Goal: Complete application form: Complete application form

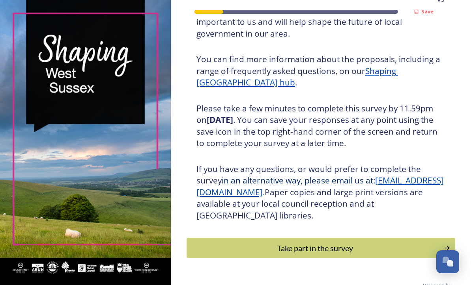
scroll to position [86, 0]
click at [325, 255] on div "Take part in the survey" at bounding box center [315, 249] width 248 height 12
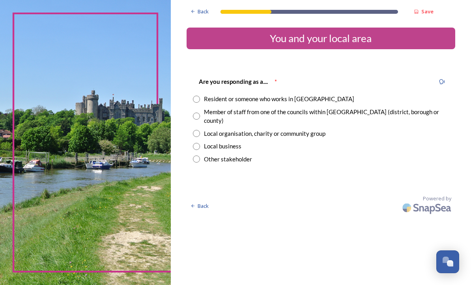
click at [214, 92] on div "Are you responding as a.... * Resident or someone who works in [GEOGRAPHIC_DATA…" at bounding box center [320, 120] width 268 height 102
click at [200, 99] on input "radio" at bounding box center [196, 99] width 7 height 7
radio input "true"
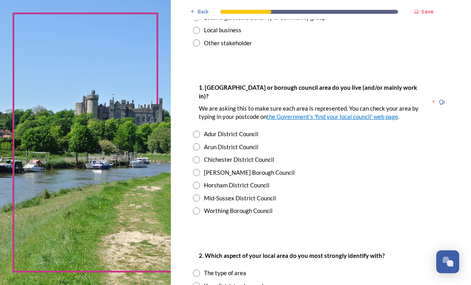
scroll to position [116, 0]
click at [200, 169] on input "radio" at bounding box center [196, 172] width 7 height 7
radio input "true"
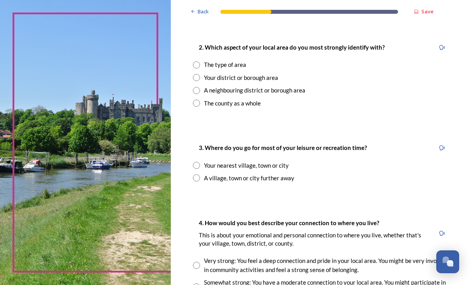
scroll to position [325, 0]
click at [200, 74] on input "radio" at bounding box center [196, 77] width 7 height 7
radio input "true"
click at [200, 162] on input "radio" at bounding box center [196, 165] width 7 height 7
radio input "true"
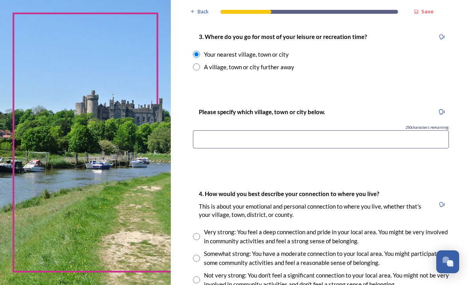
scroll to position [436, 0]
click at [230, 130] on input at bounding box center [321, 139] width 256 height 18
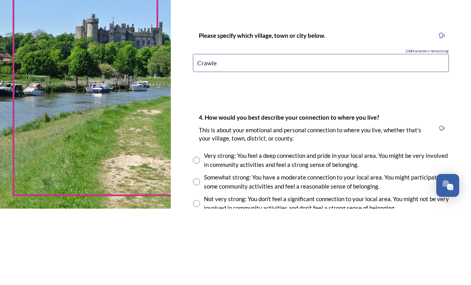
type input "[PERSON_NAME]"
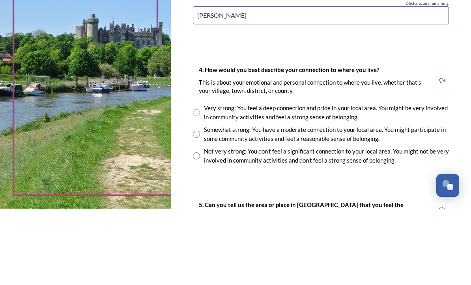
scroll to position [504, 0]
